Goal: Navigation & Orientation: Understand site structure

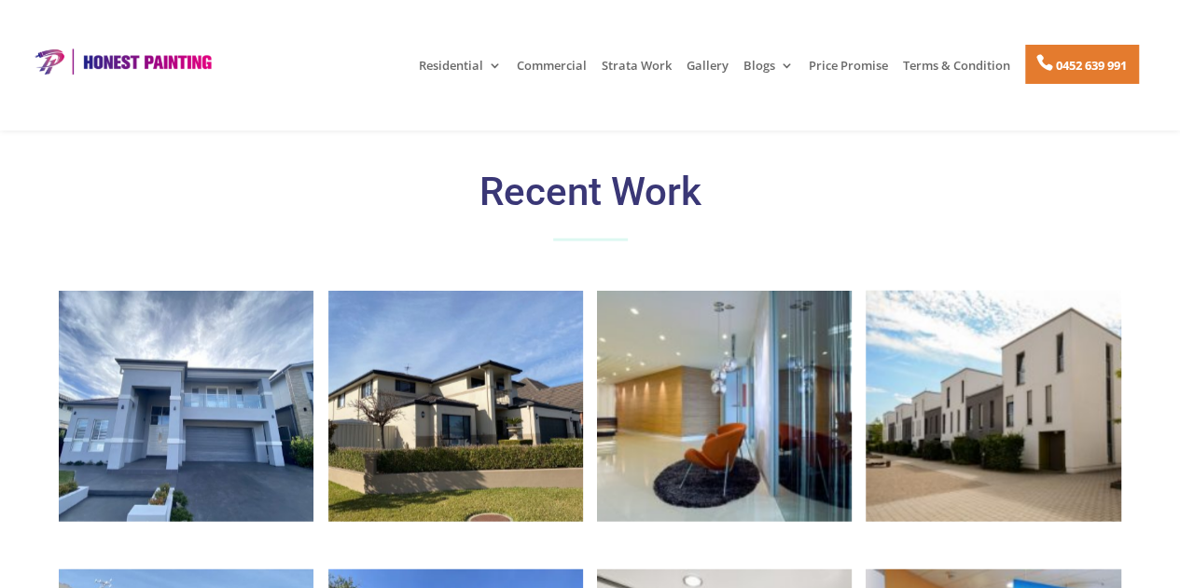
scroll to position [609, 0]
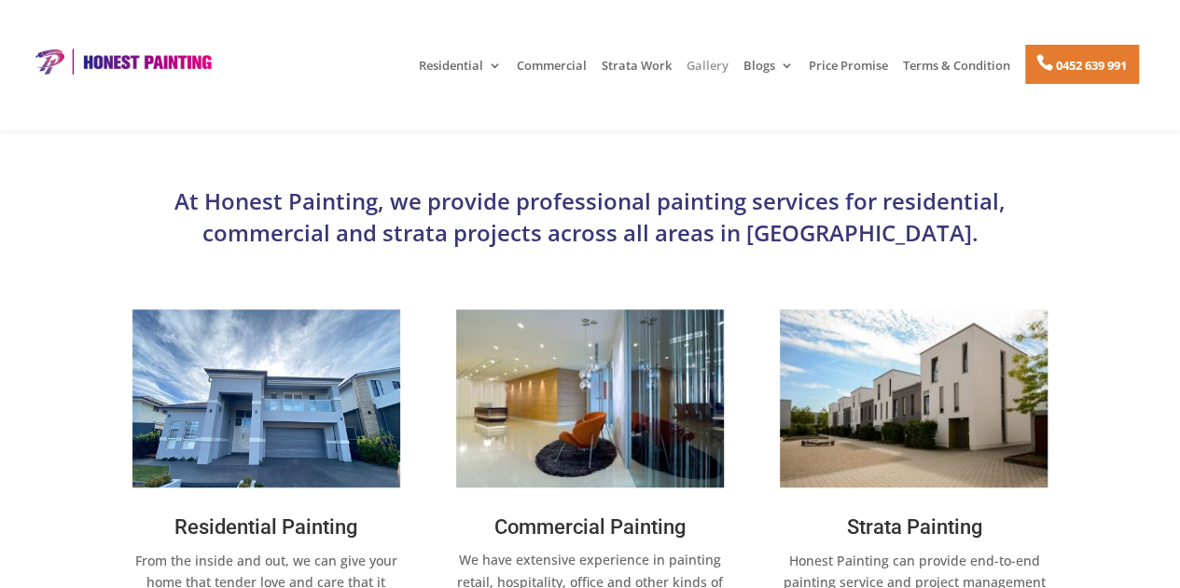
click at [697, 64] on link "Gallery" at bounding box center [707, 75] width 42 height 32
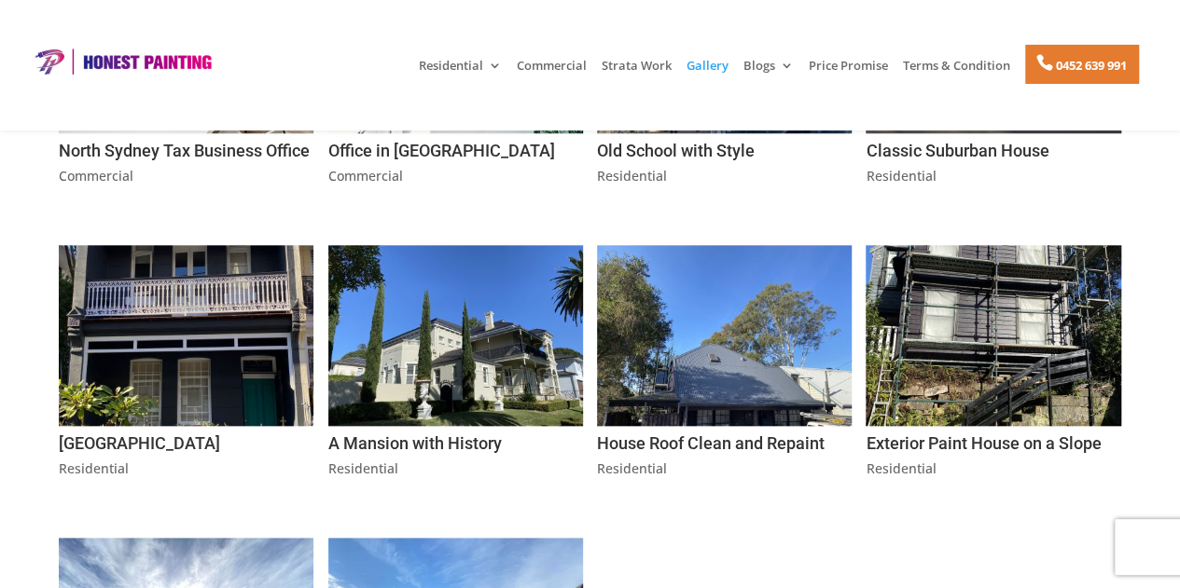
scroll to position [838, 0]
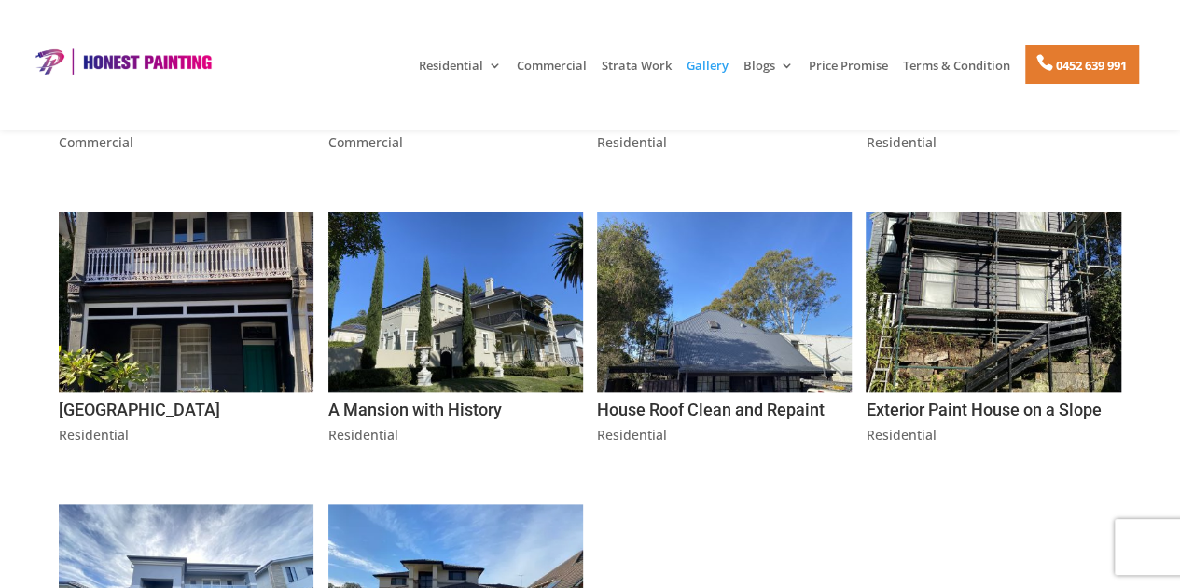
click at [162, 65] on img at bounding box center [122, 62] width 188 height 28
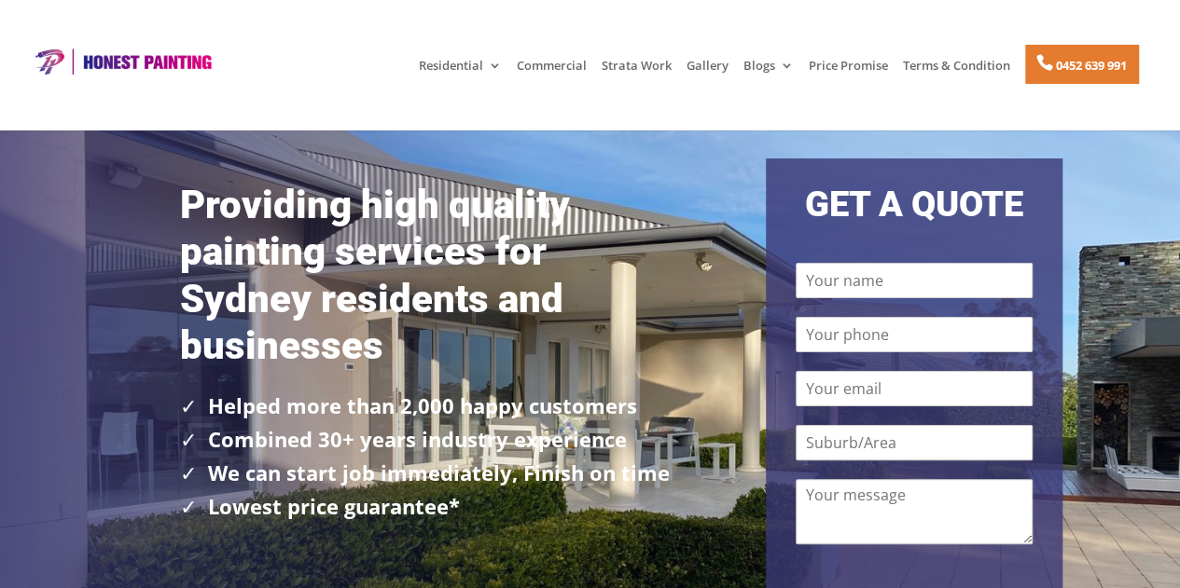
click at [194, 50] on img at bounding box center [122, 62] width 188 height 28
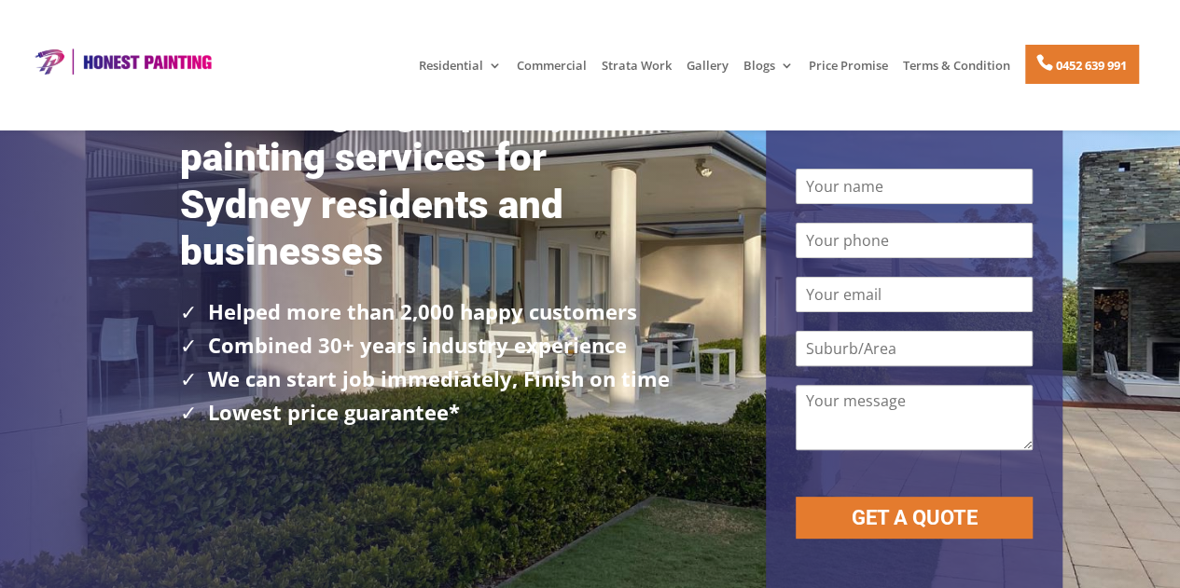
scroll to position [120, 0]
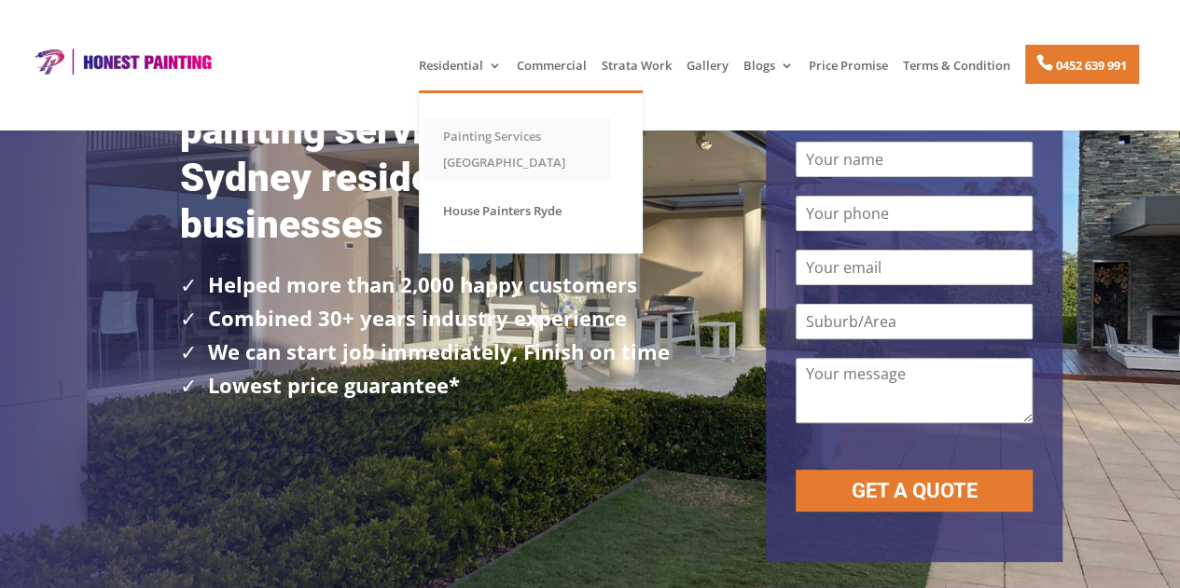
click at [451, 139] on link "Painting Services [GEOGRAPHIC_DATA]" at bounding box center [517, 148] width 186 height 63
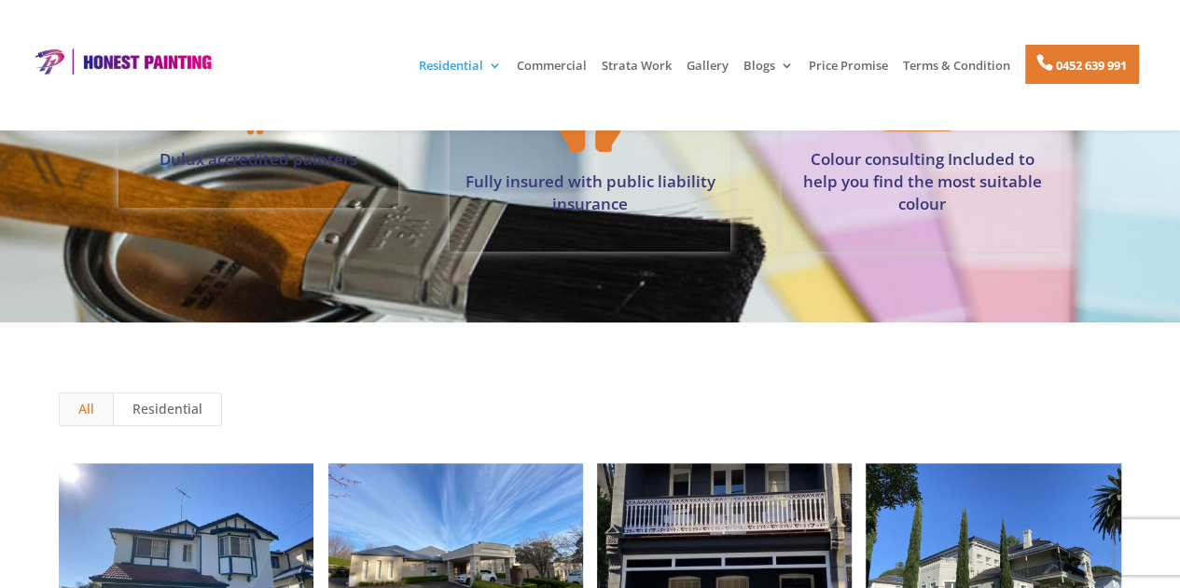
scroll to position [4388, 0]
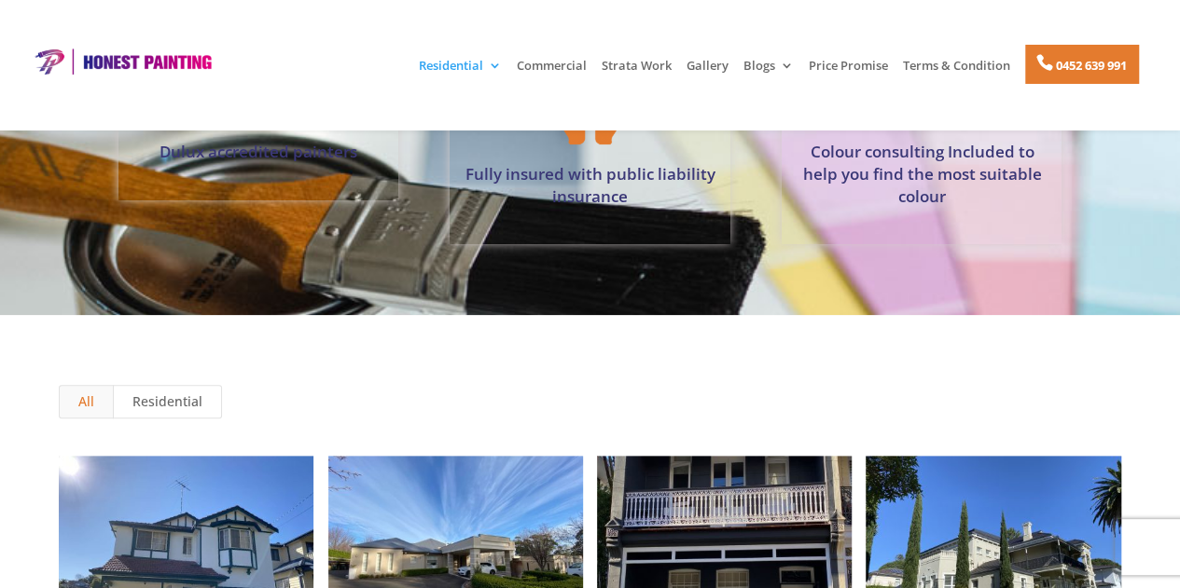
click at [47, 56] on img at bounding box center [122, 62] width 188 height 28
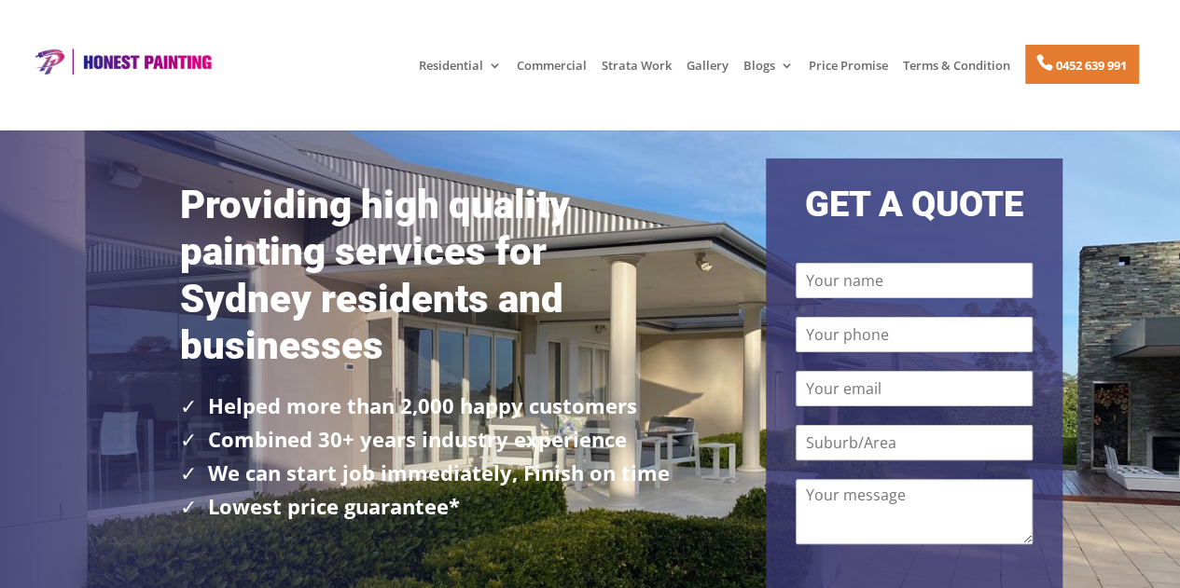
drag, startPoint x: 82, startPoint y: 49, endPoint x: 37, endPoint y: 61, distance: 46.1
click at [37, 61] on img at bounding box center [122, 62] width 188 height 28
click at [43, 60] on img at bounding box center [122, 62] width 188 height 28
click at [43, 61] on img at bounding box center [122, 62] width 188 height 28
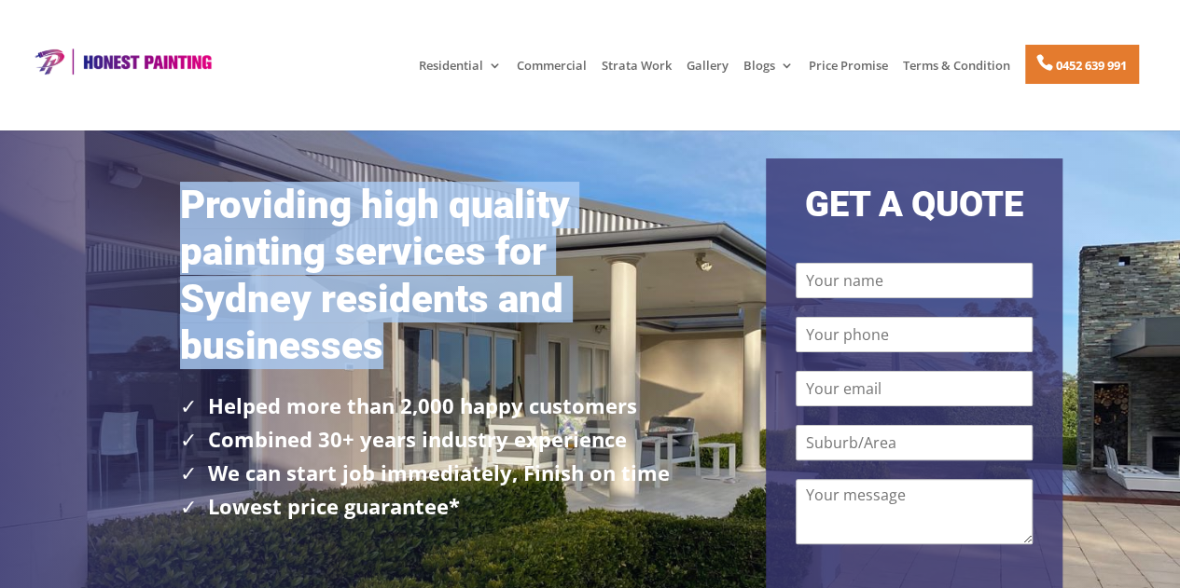
drag, startPoint x: 181, startPoint y: 204, endPoint x: 433, endPoint y: 329, distance: 281.1
click at [433, 329] on h1 "Providing high quality painting services for Sydney residents and businesses" at bounding box center [428, 281] width 496 height 198
copy h1 "Providing high quality painting services for Sydney residents and businesses"
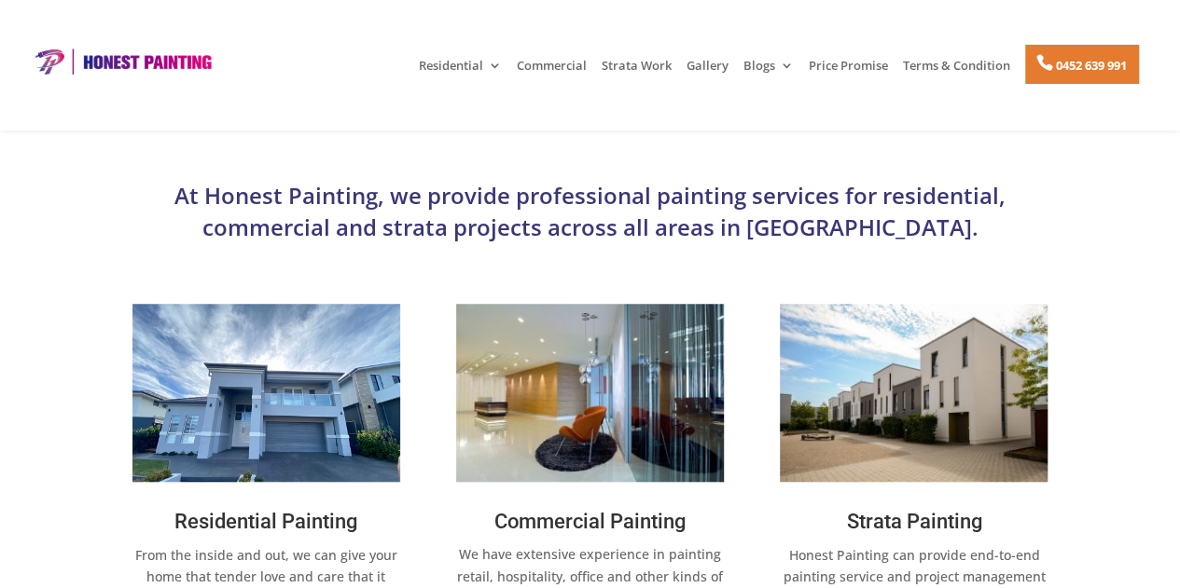
scroll to position [513, 0]
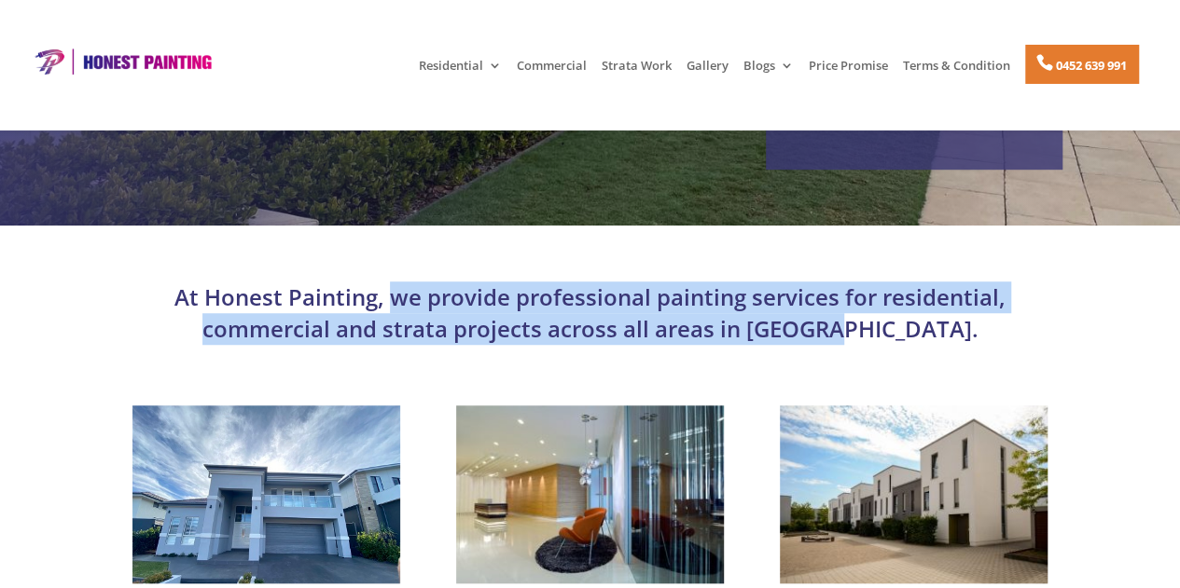
drag, startPoint x: 392, startPoint y: 297, endPoint x: 946, endPoint y: 339, distance: 556.4
click at [946, 339] on p "At Honest Painting, we provide professional painting services for residential, …" at bounding box center [590, 313] width 944 height 62
copy p "we provide professional painting services for residential, commercial and strat…"
click at [1125, 303] on div "At Honest Painting, we provide professional painting services for residential, …" at bounding box center [590, 535] width 1180 height 618
